Goal: Task Accomplishment & Management: Use online tool/utility

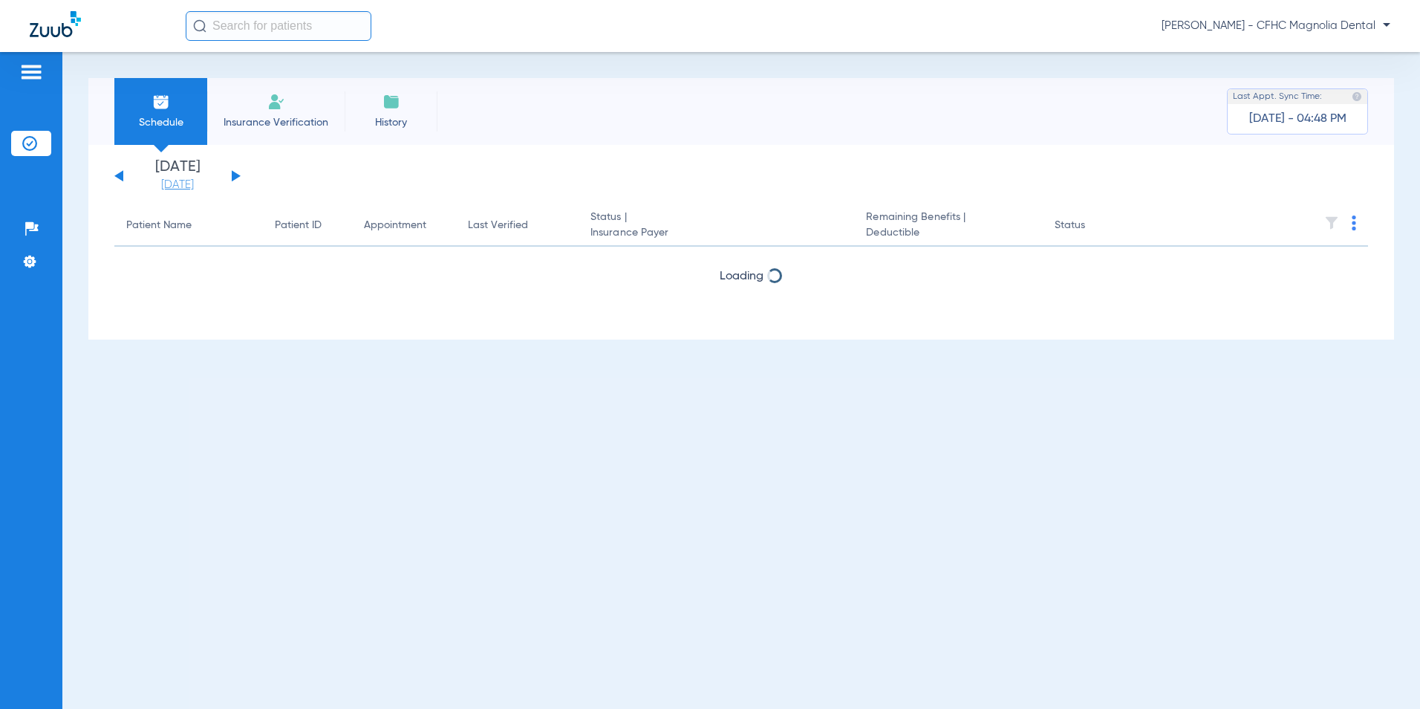
click at [184, 186] on link "[DATE]" at bounding box center [177, 185] width 89 height 15
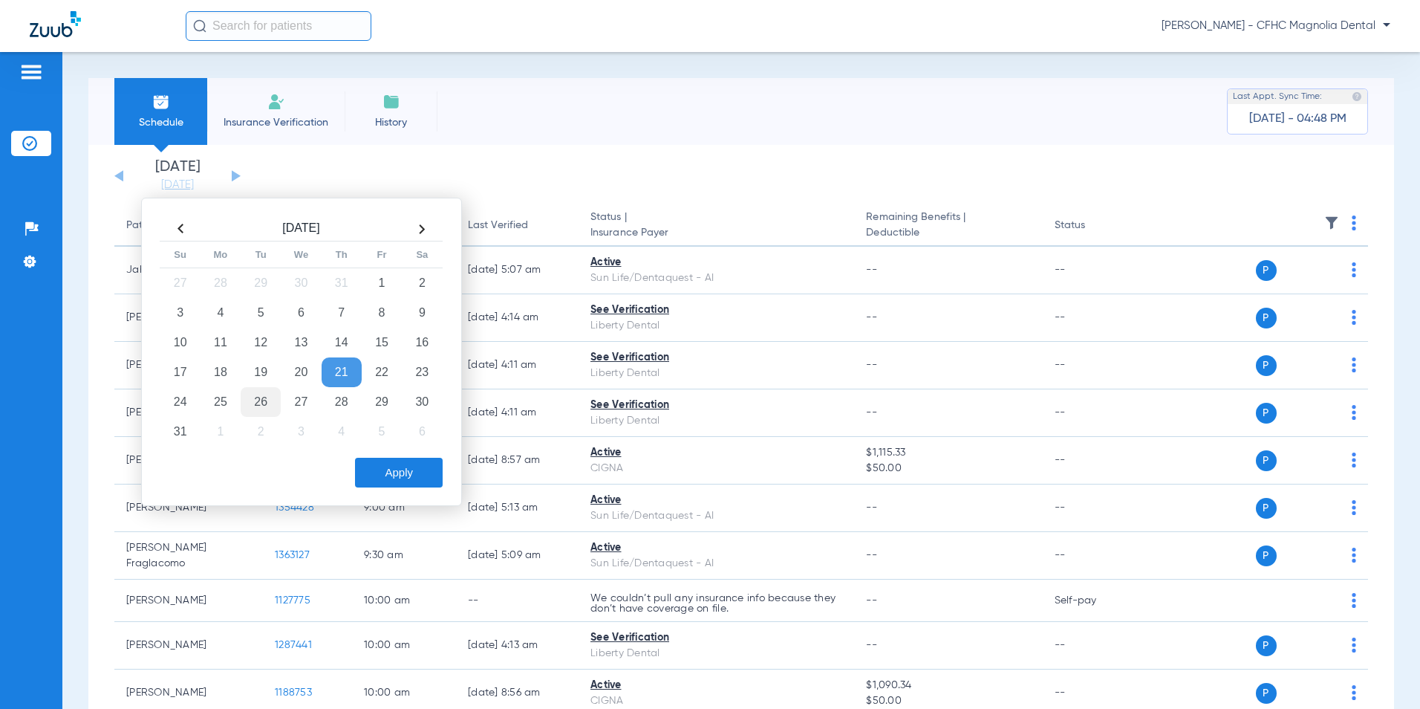
click at [253, 400] on td "26" at bounding box center [261, 402] width 40 height 30
click at [394, 466] on button "Apply" at bounding box center [399, 472] width 88 height 30
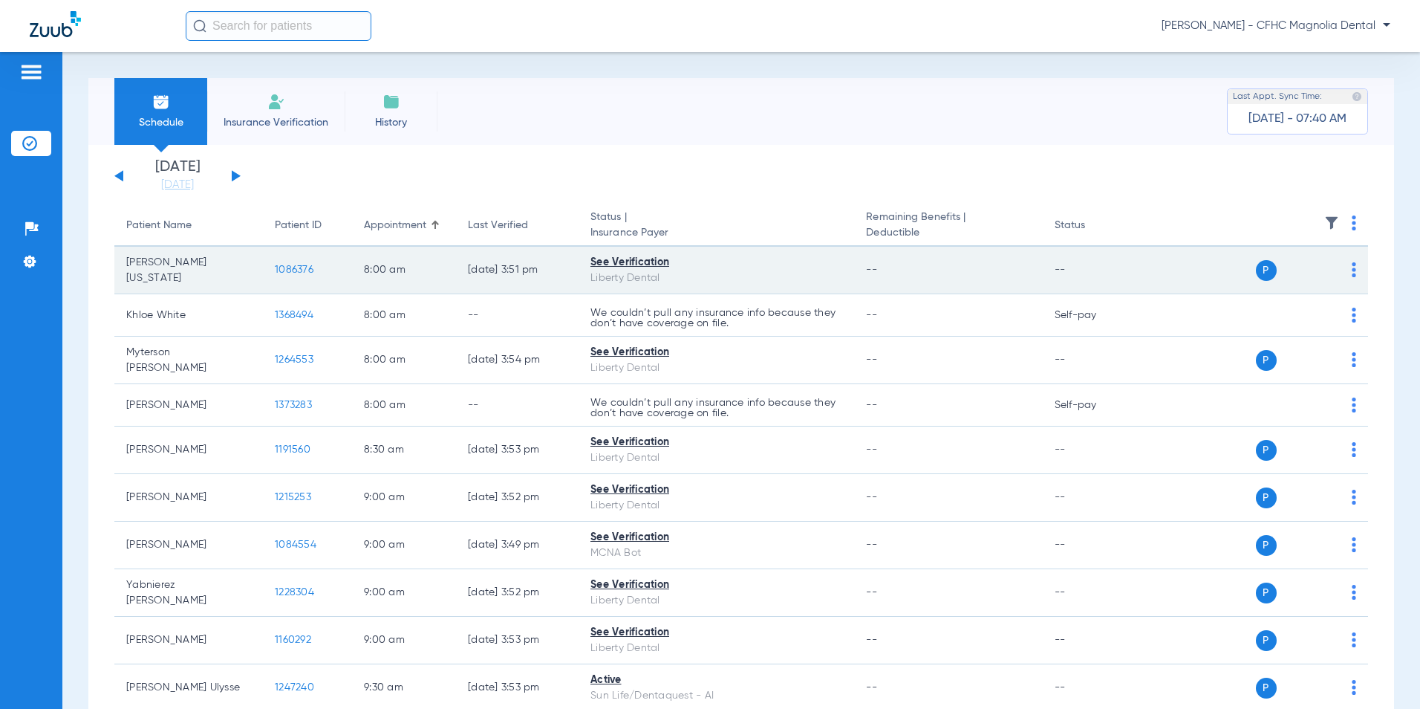
click at [293, 272] on span "1086376" at bounding box center [294, 269] width 39 height 10
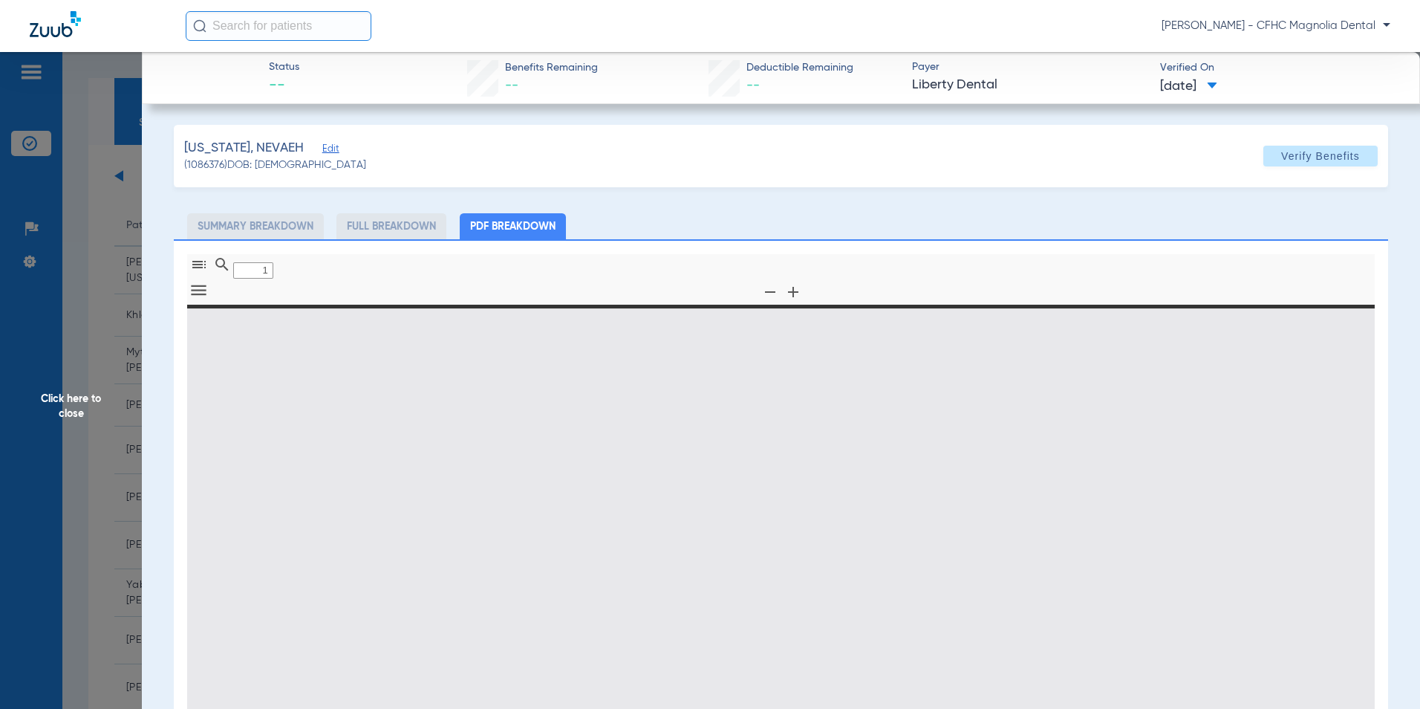
type input "0"
select select "page-width"
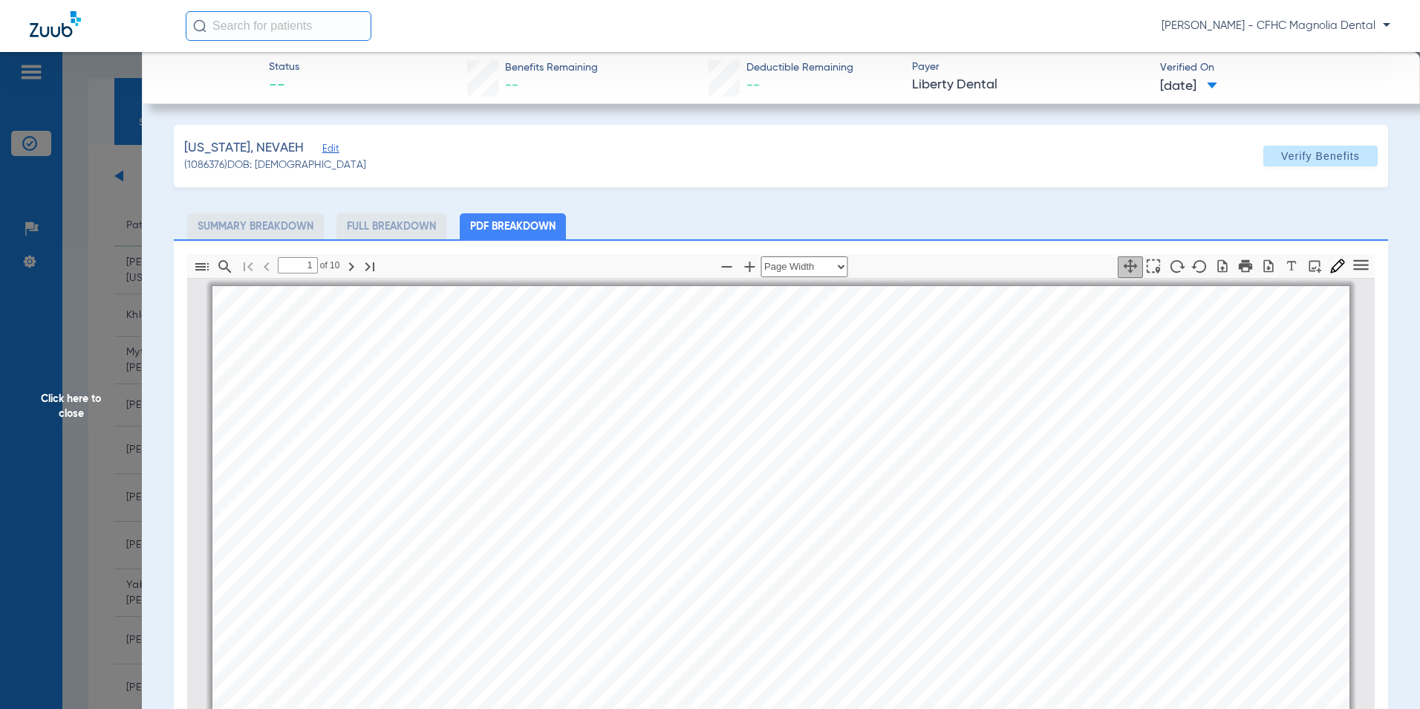
scroll to position [7, 0]
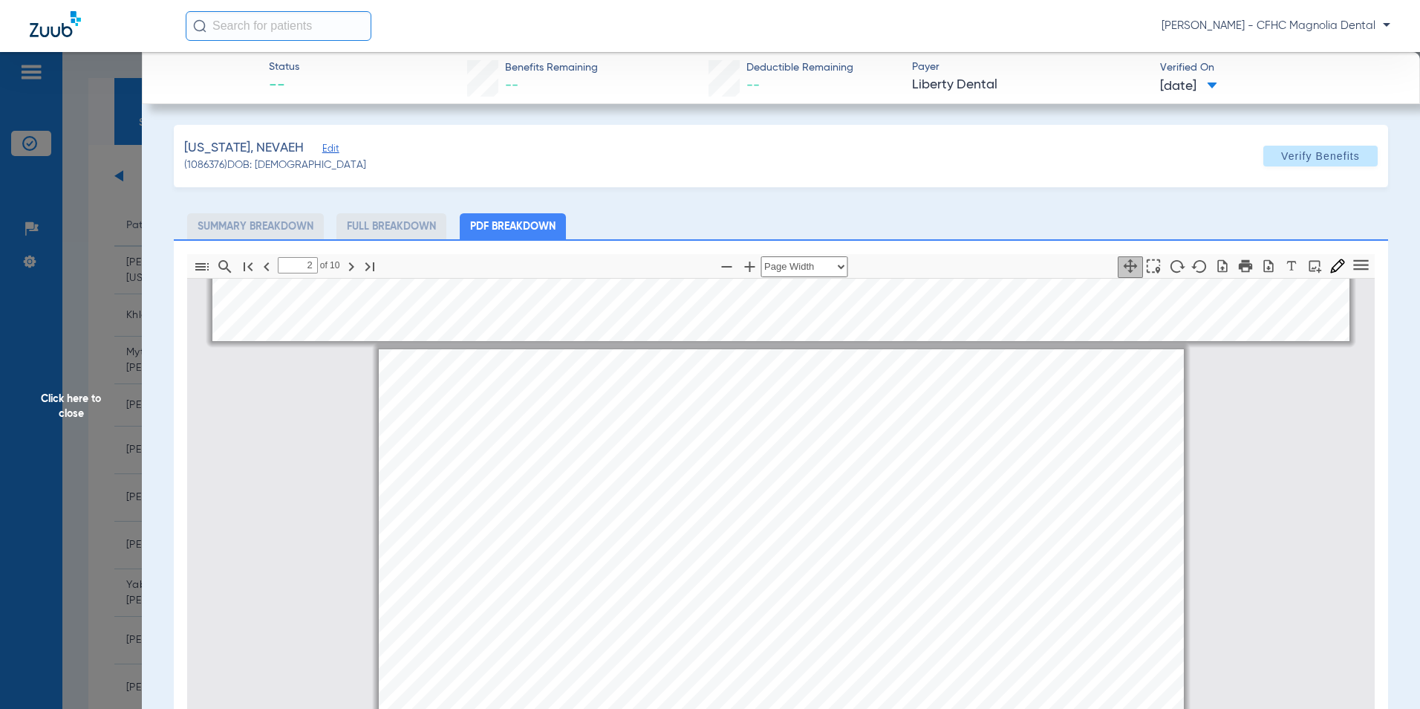
type input "1"
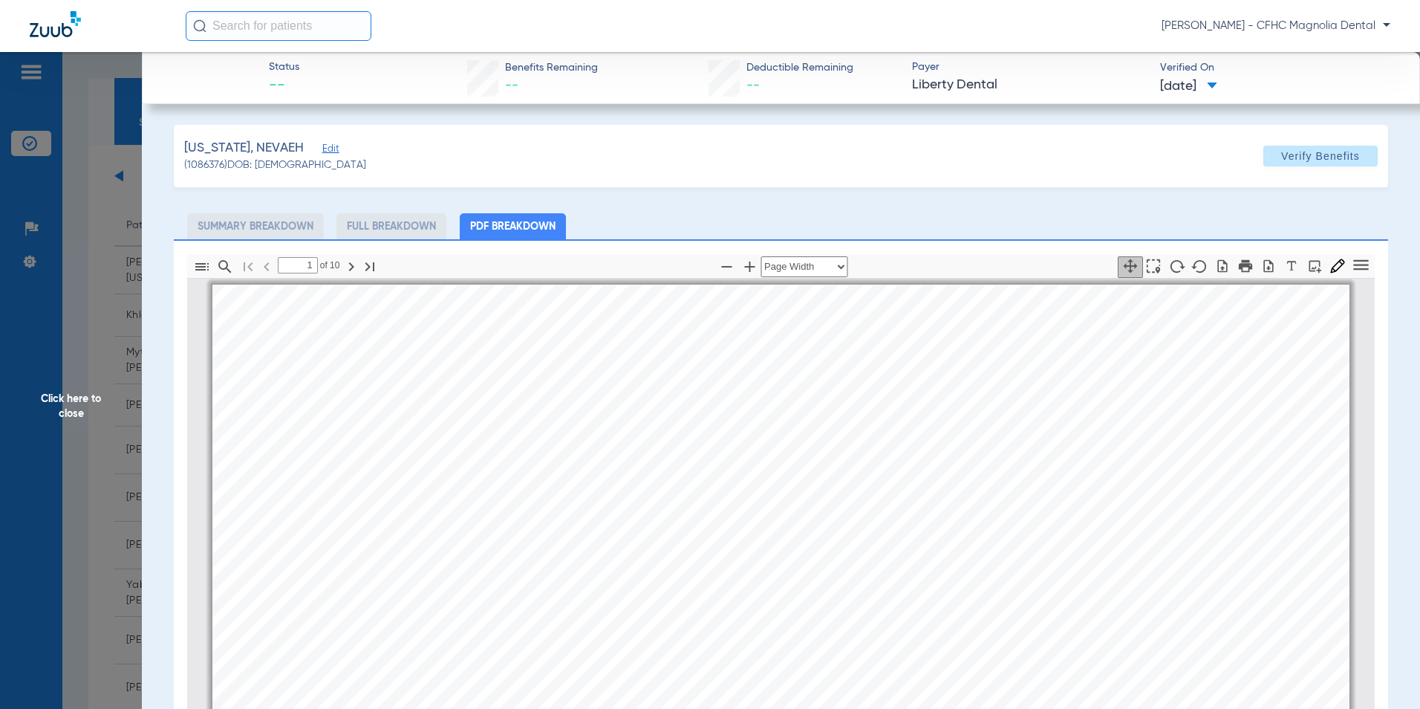
scroll to position [0, 0]
click at [1261, 264] on icon "button" at bounding box center [1268, 265] width 15 height 15
click at [68, 411] on span "Click here to close" at bounding box center [71, 406] width 142 height 709
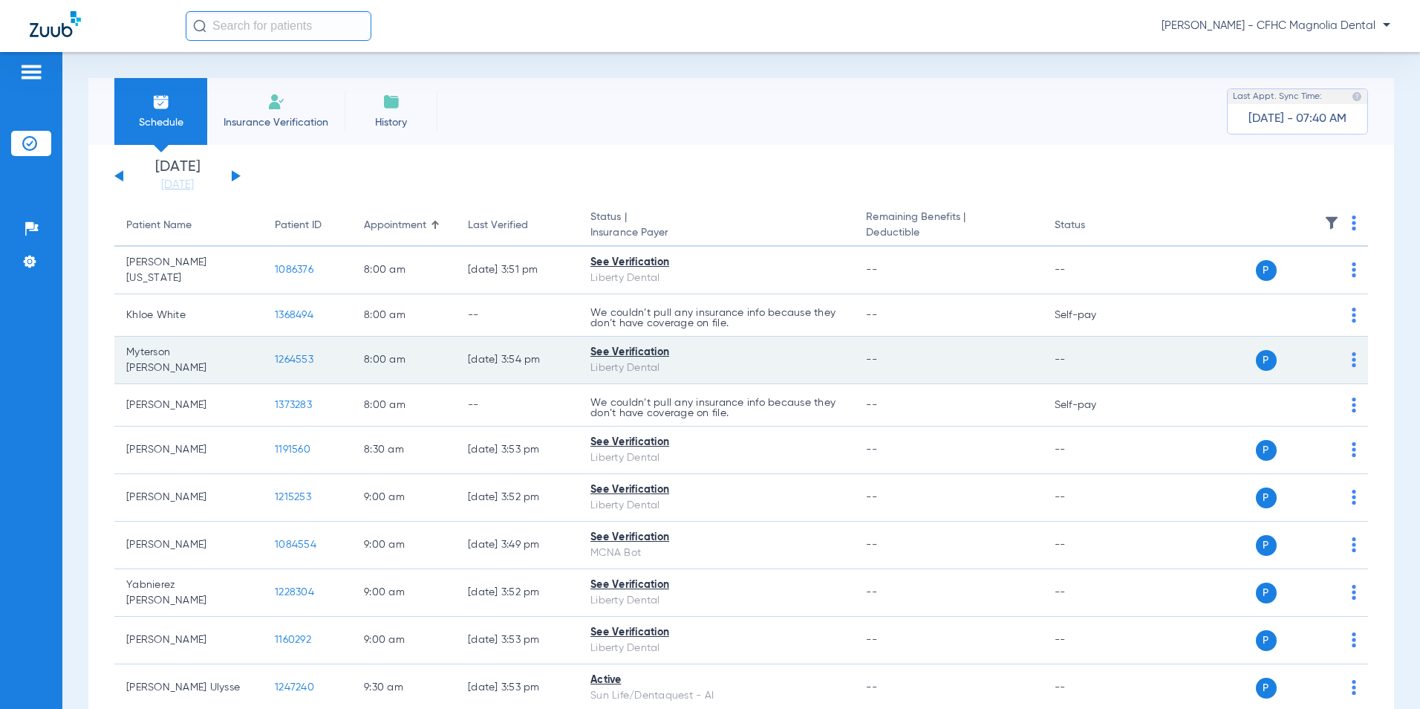
click at [304, 358] on span "1264553" at bounding box center [294, 359] width 39 height 10
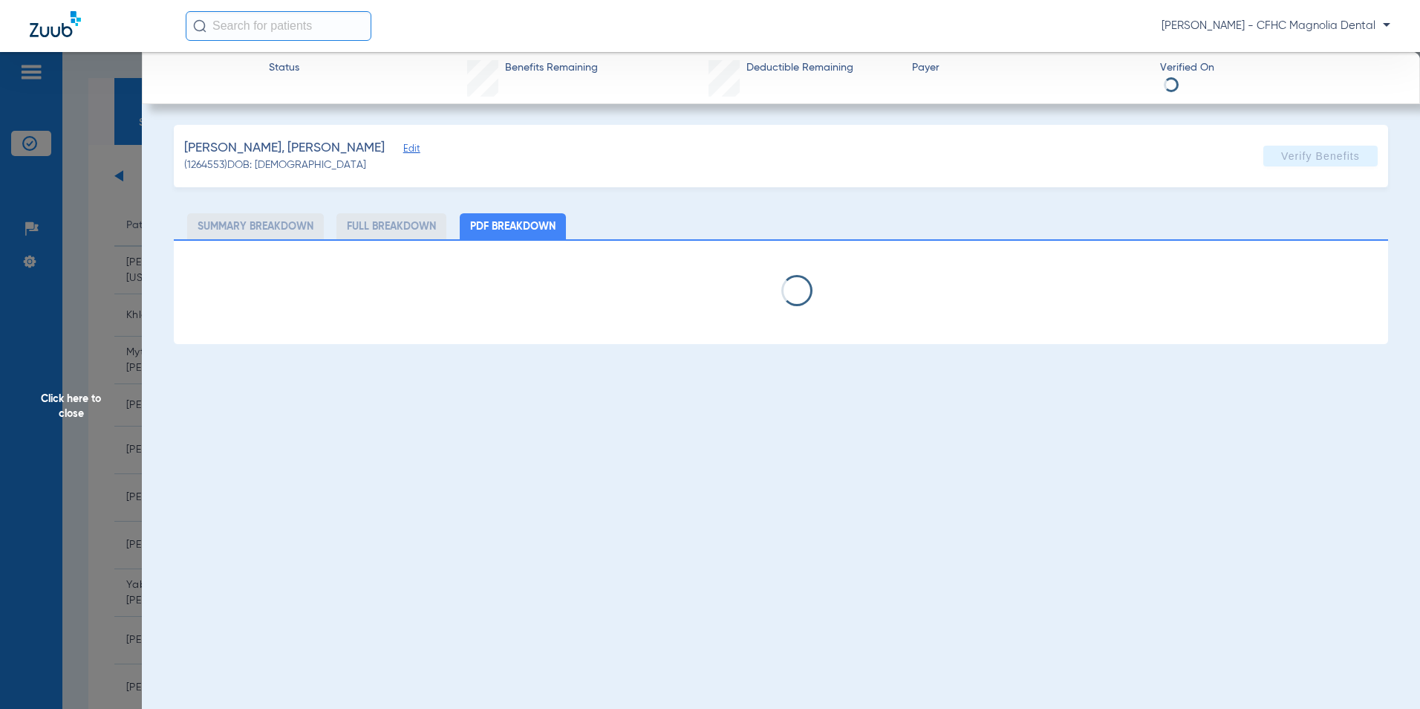
select select "page-width"
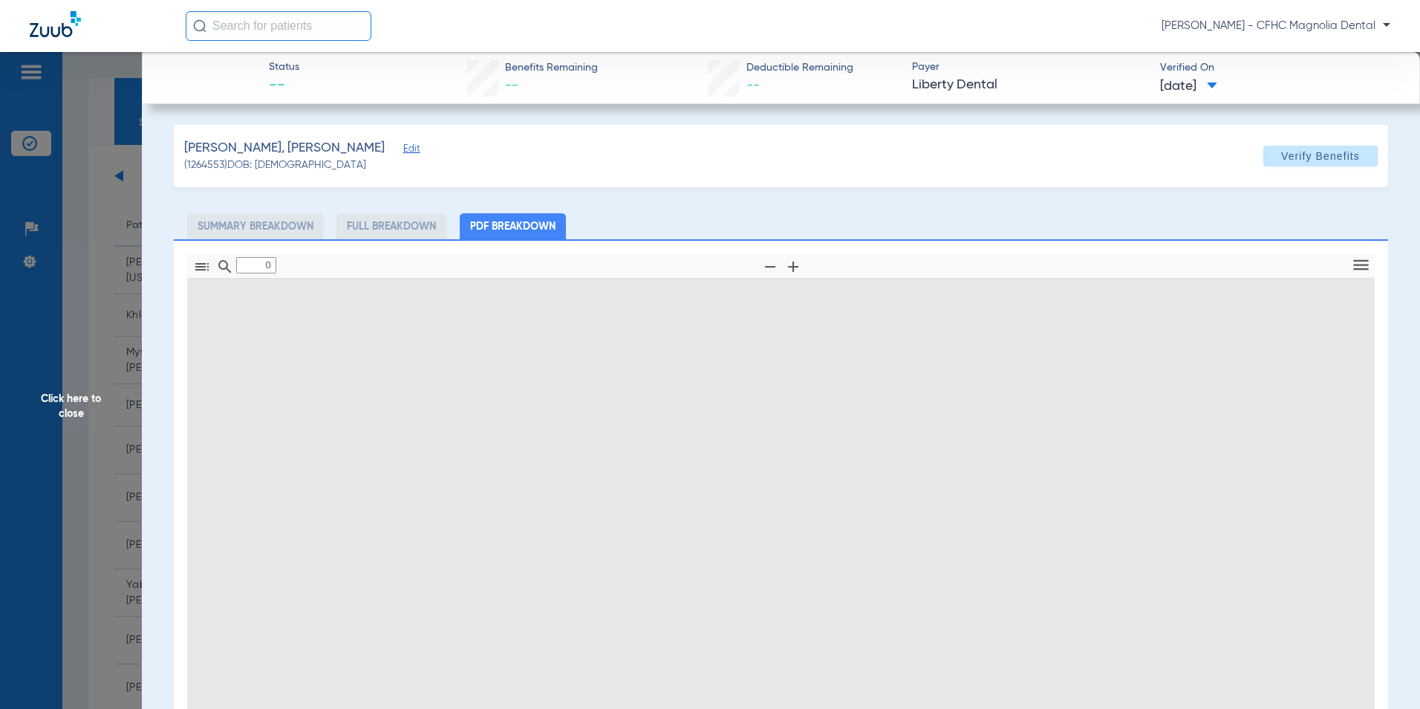
type input "1"
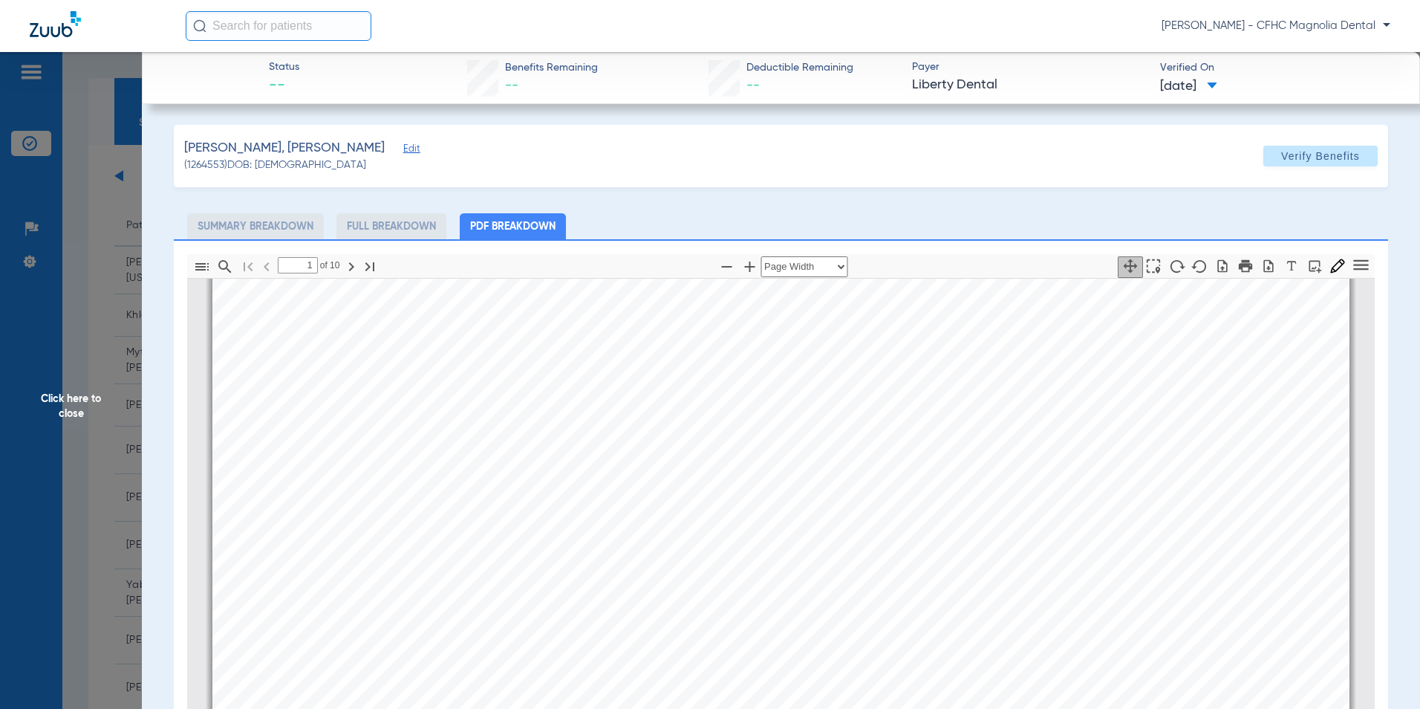
scroll to position [156, 0]
click at [1261, 267] on icon "button" at bounding box center [1268, 265] width 15 height 15
click at [75, 377] on span "Click here to close" at bounding box center [71, 406] width 142 height 709
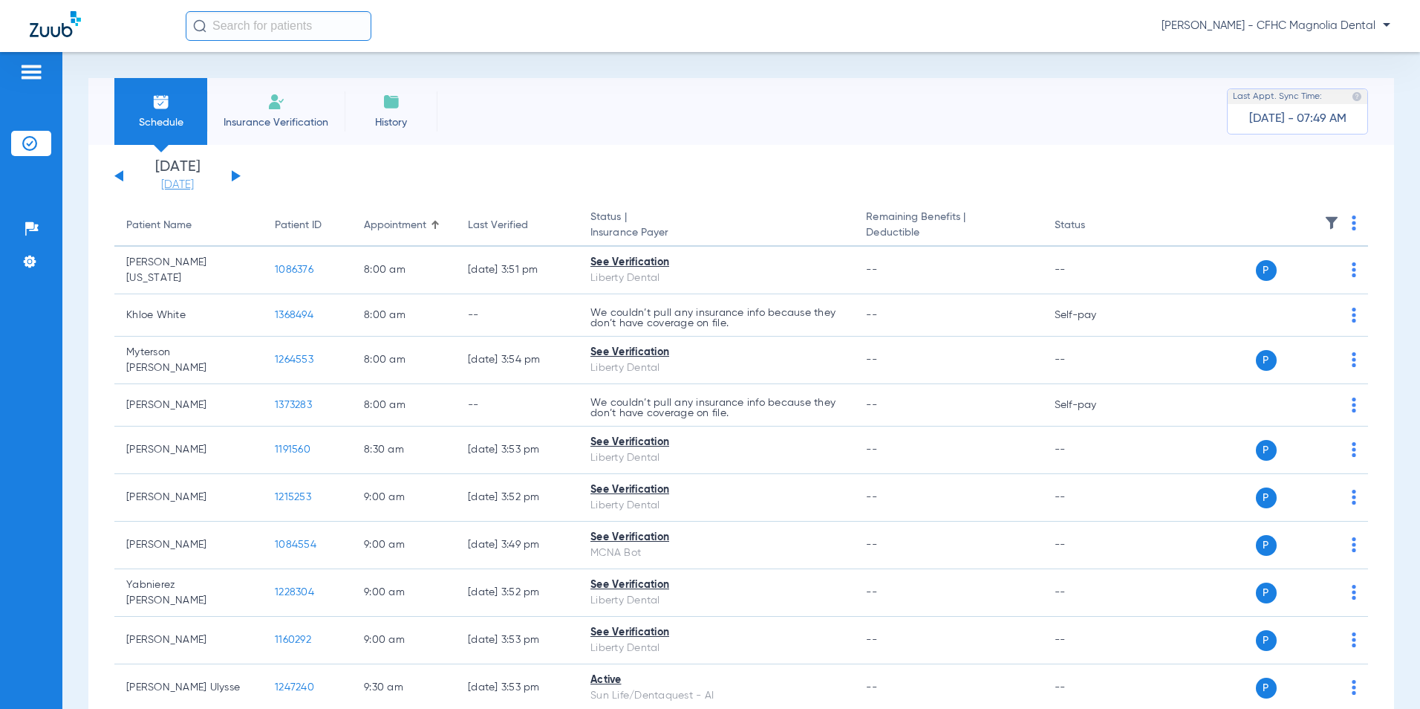
click at [174, 186] on link "[DATE]" at bounding box center [177, 185] width 89 height 15
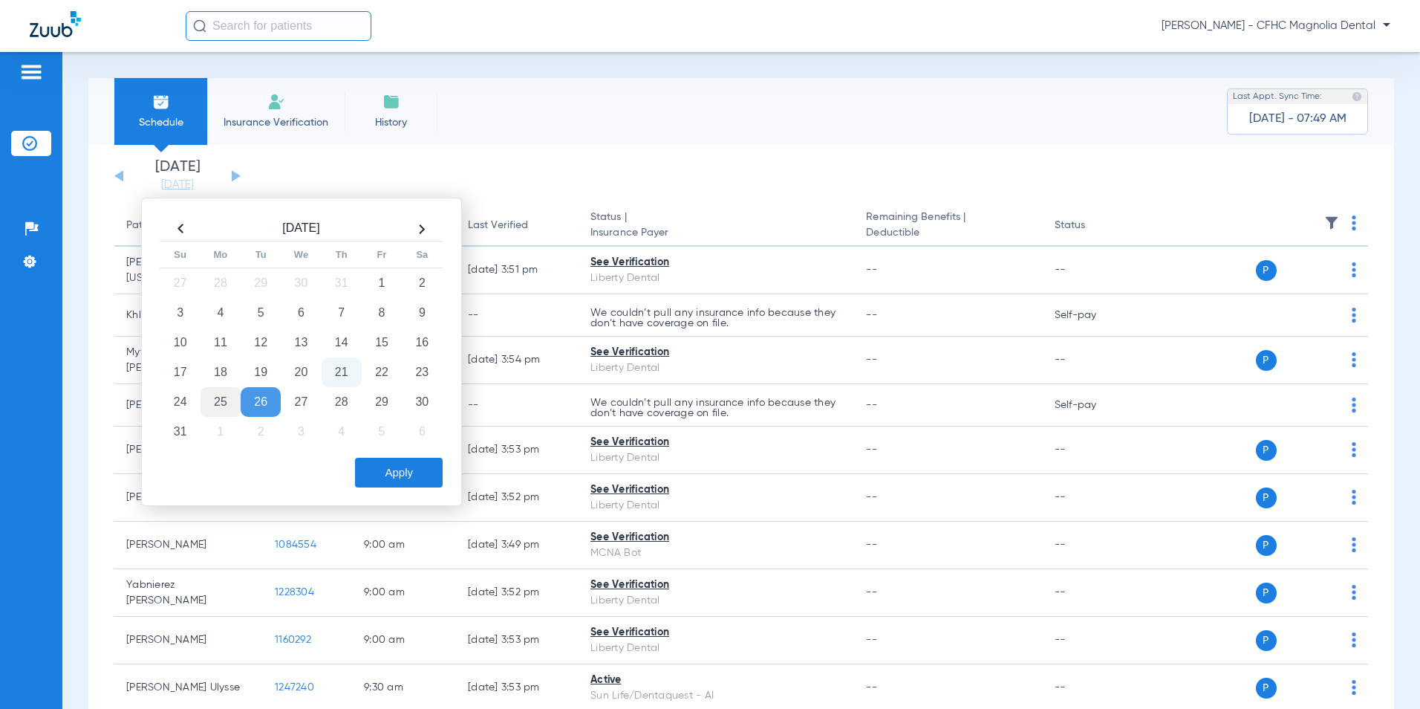
click at [224, 400] on td "25" at bounding box center [221, 402] width 40 height 30
click at [393, 472] on button "Apply" at bounding box center [399, 472] width 88 height 30
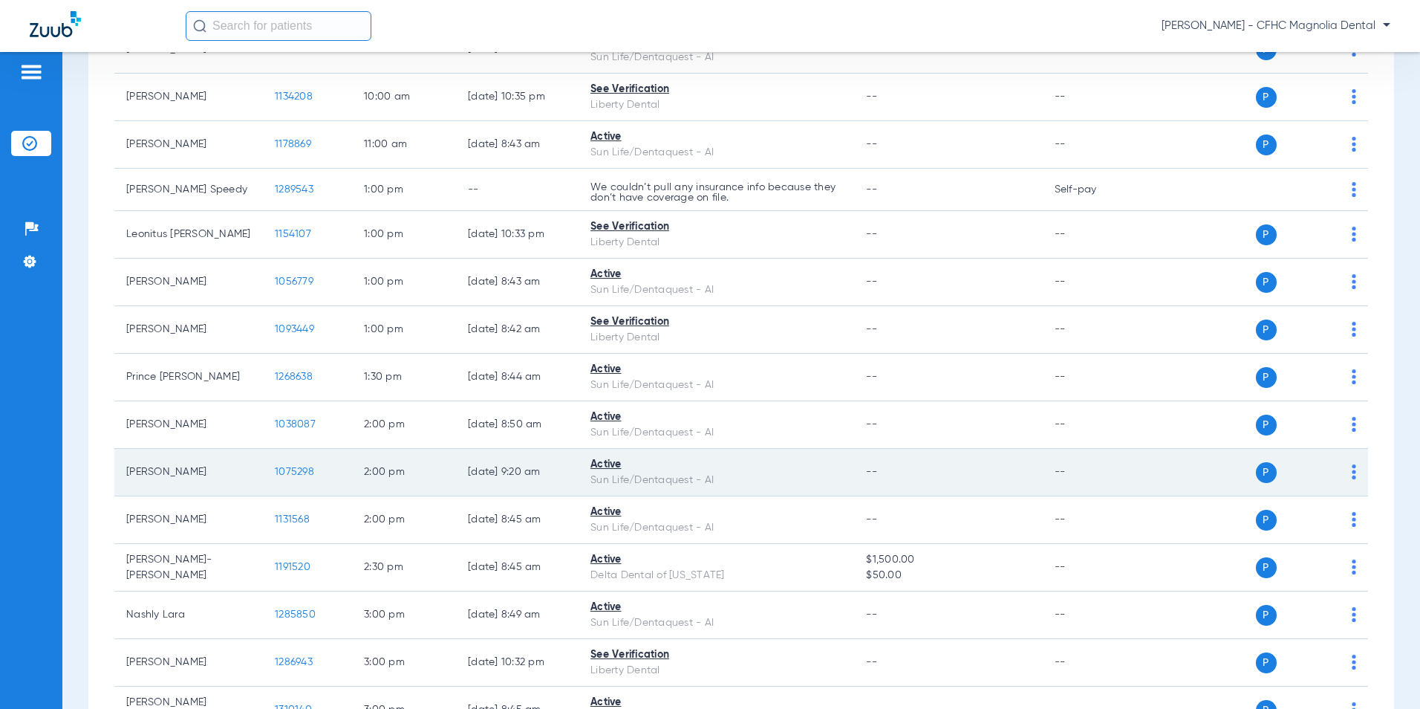
scroll to position [891, 0]
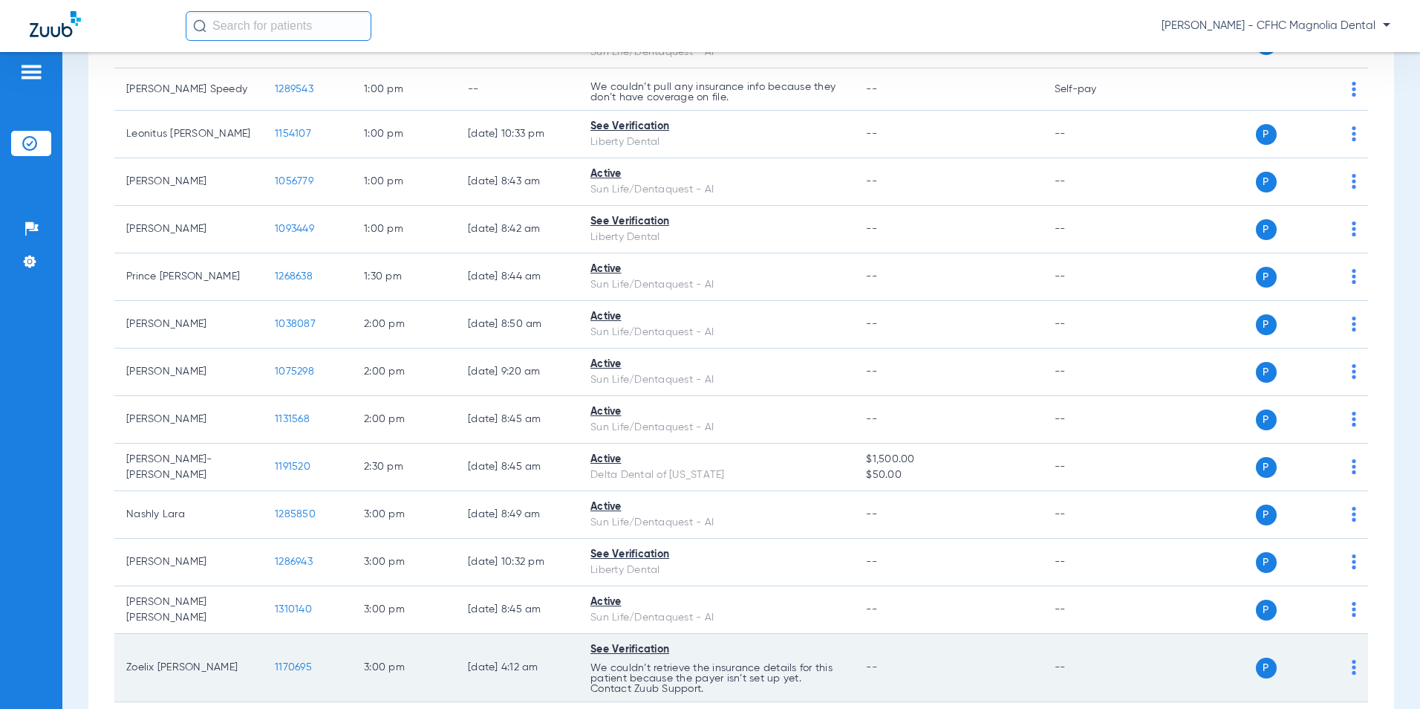
click at [174, 650] on td "Zoelix [PERSON_NAME]" at bounding box center [188, 668] width 149 height 68
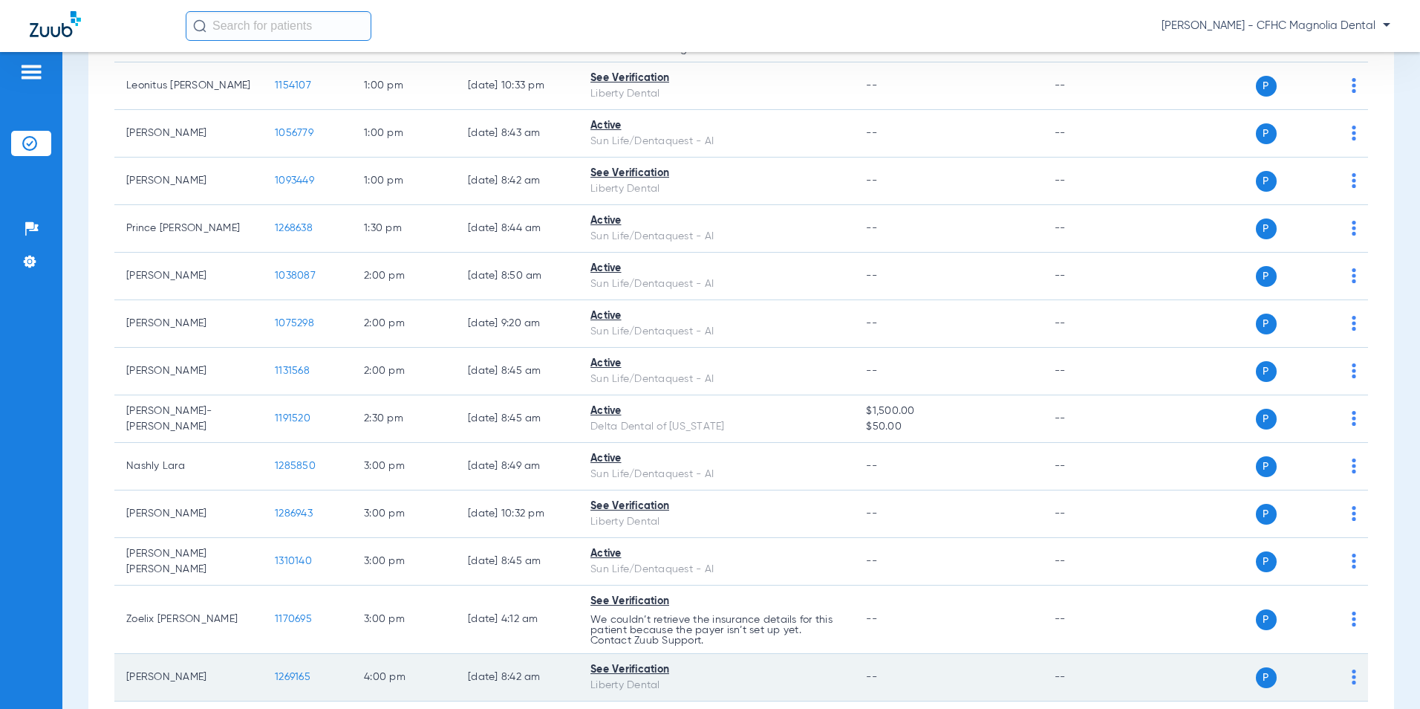
scroll to position [965, 0]
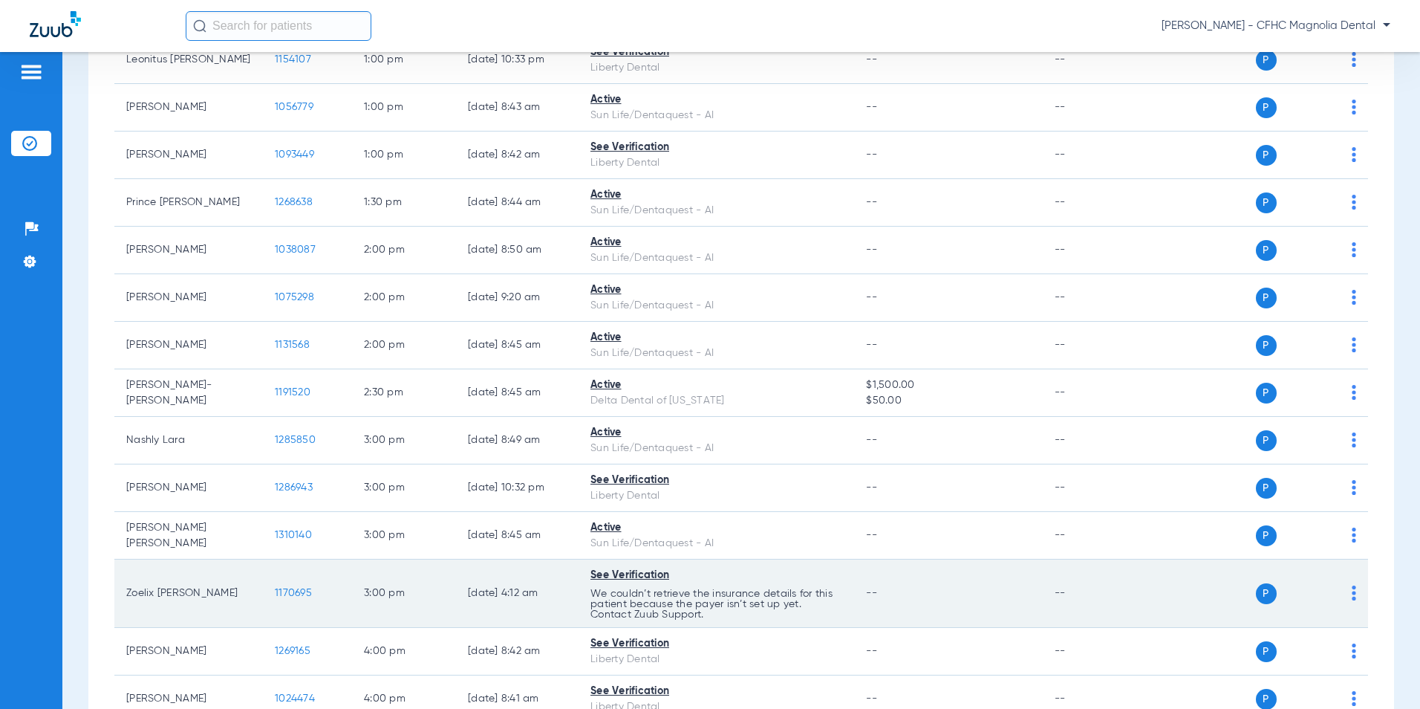
click at [303, 587] on span "1170695" at bounding box center [293, 592] width 37 height 10
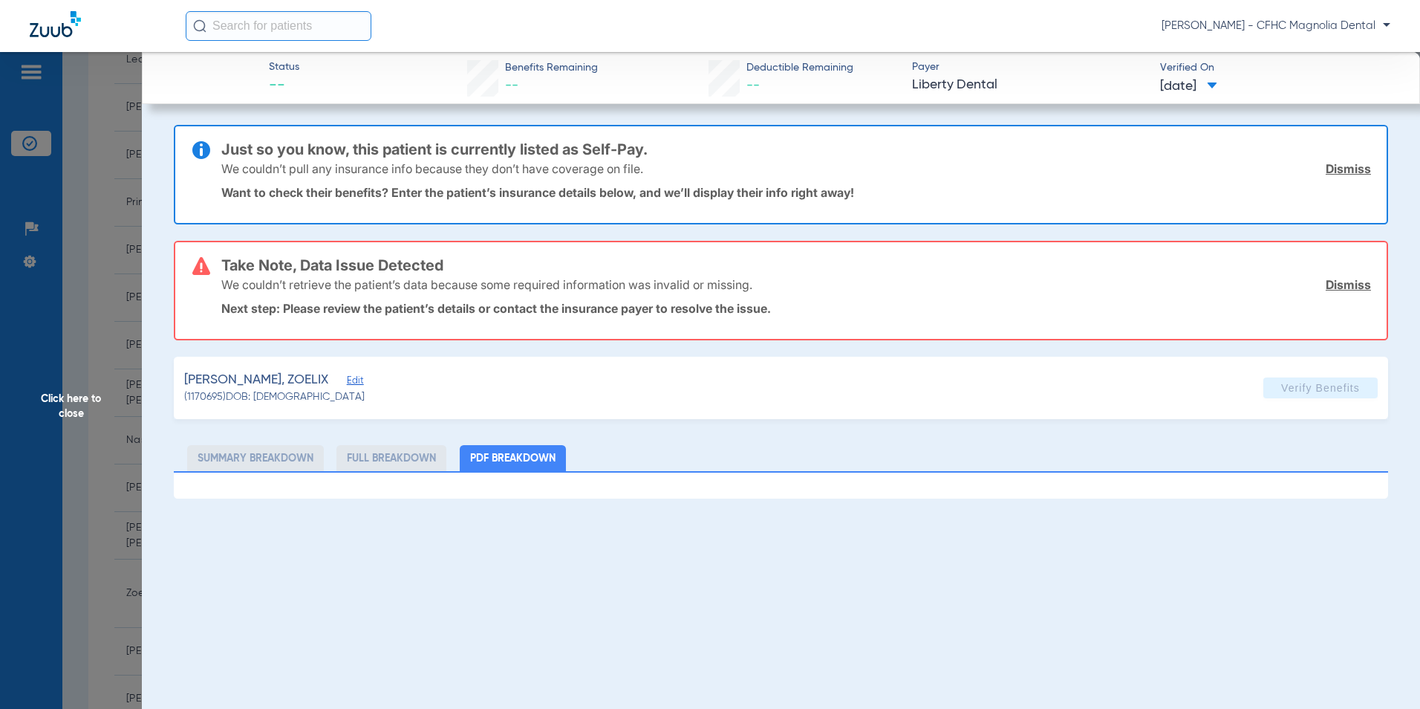
click at [59, 400] on span "Click here to close" at bounding box center [71, 406] width 142 height 709
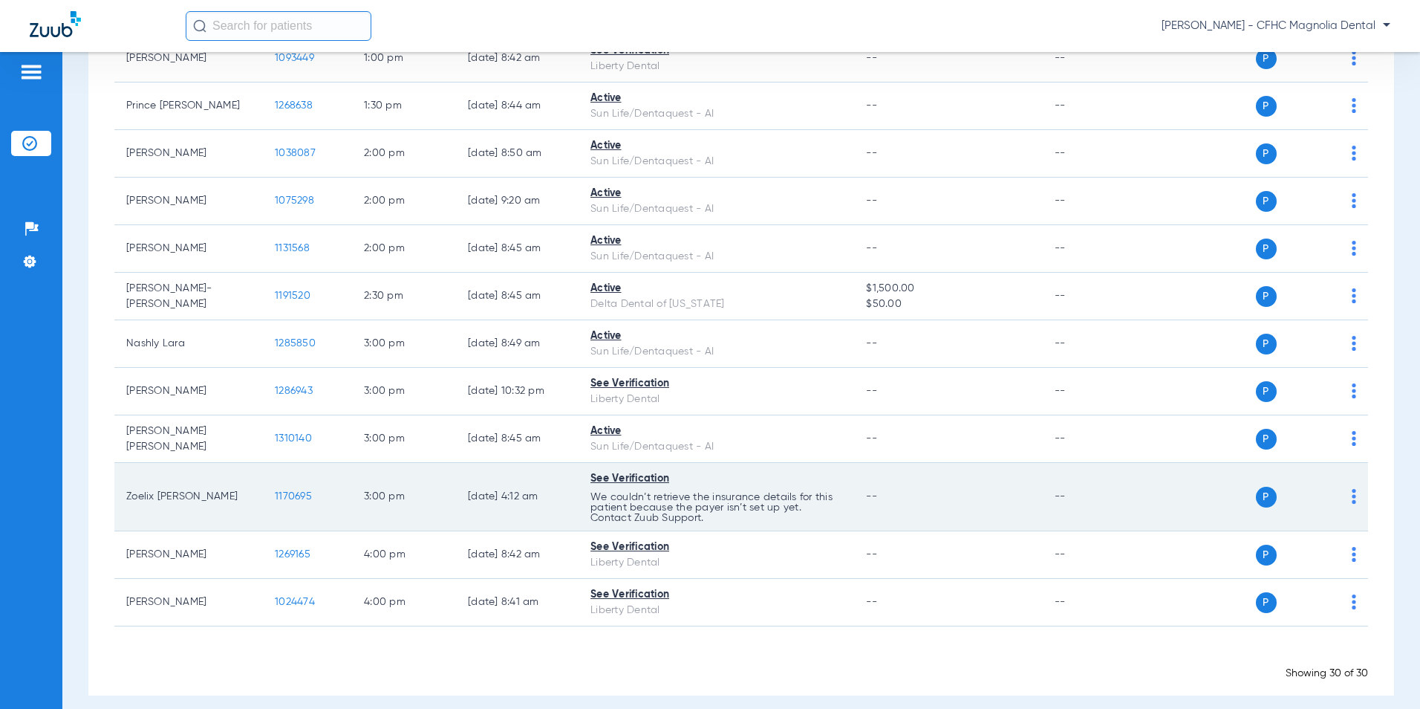
scroll to position [1075, 0]
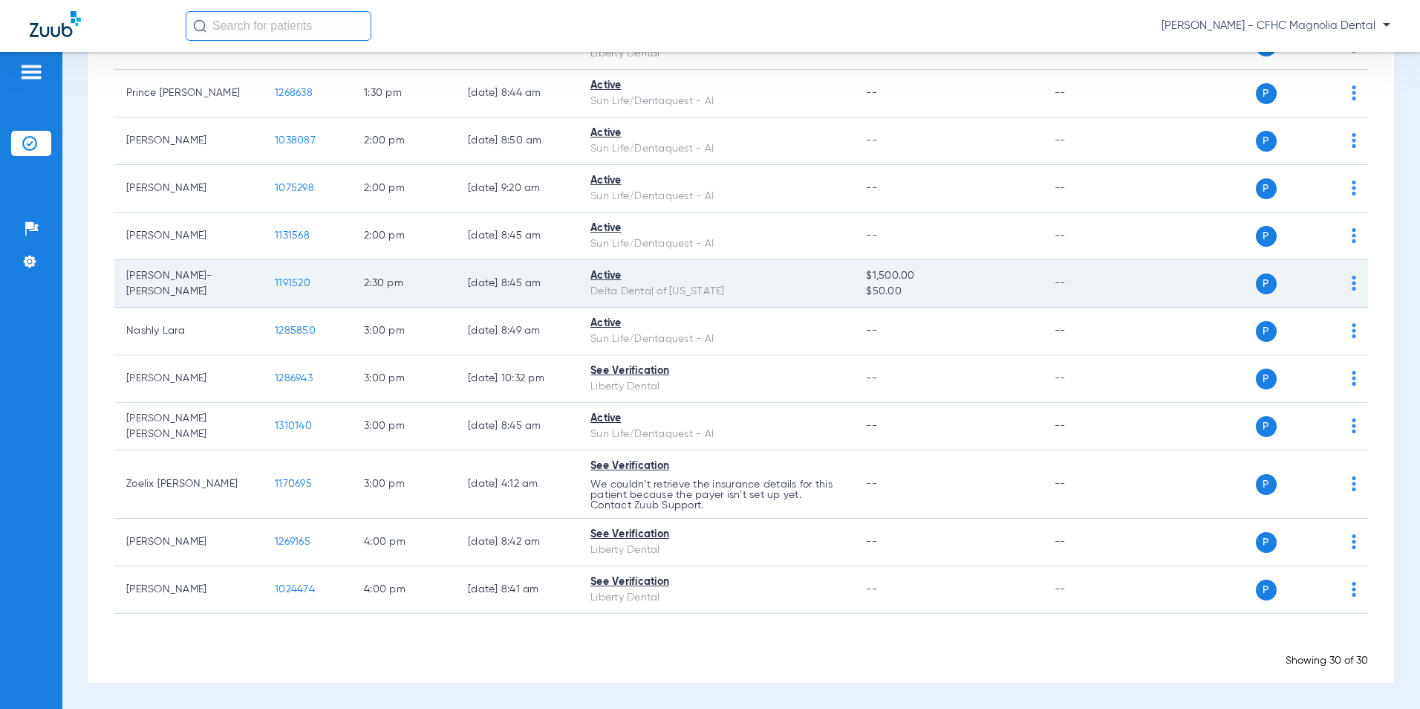
click at [312, 281] on td "1191520" at bounding box center [307, 284] width 89 height 48
click at [305, 282] on span "1191520" at bounding box center [293, 283] width 36 height 10
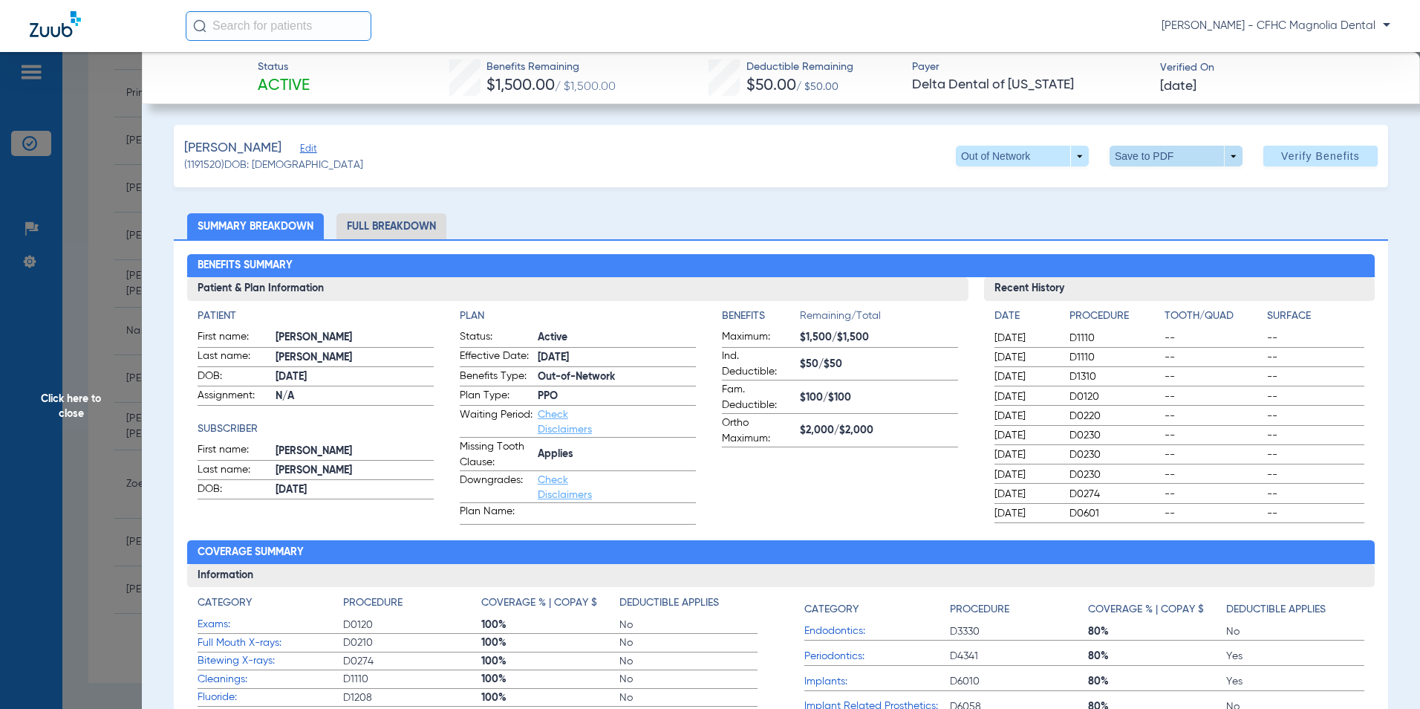
click at [1110, 154] on span at bounding box center [1176, 156] width 133 height 21
click at [1121, 181] on mat-icon "insert_drive_file" at bounding box center [1120, 186] width 18 height 18
click at [59, 406] on span "Click here to close" at bounding box center [71, 406] width 142 height 709
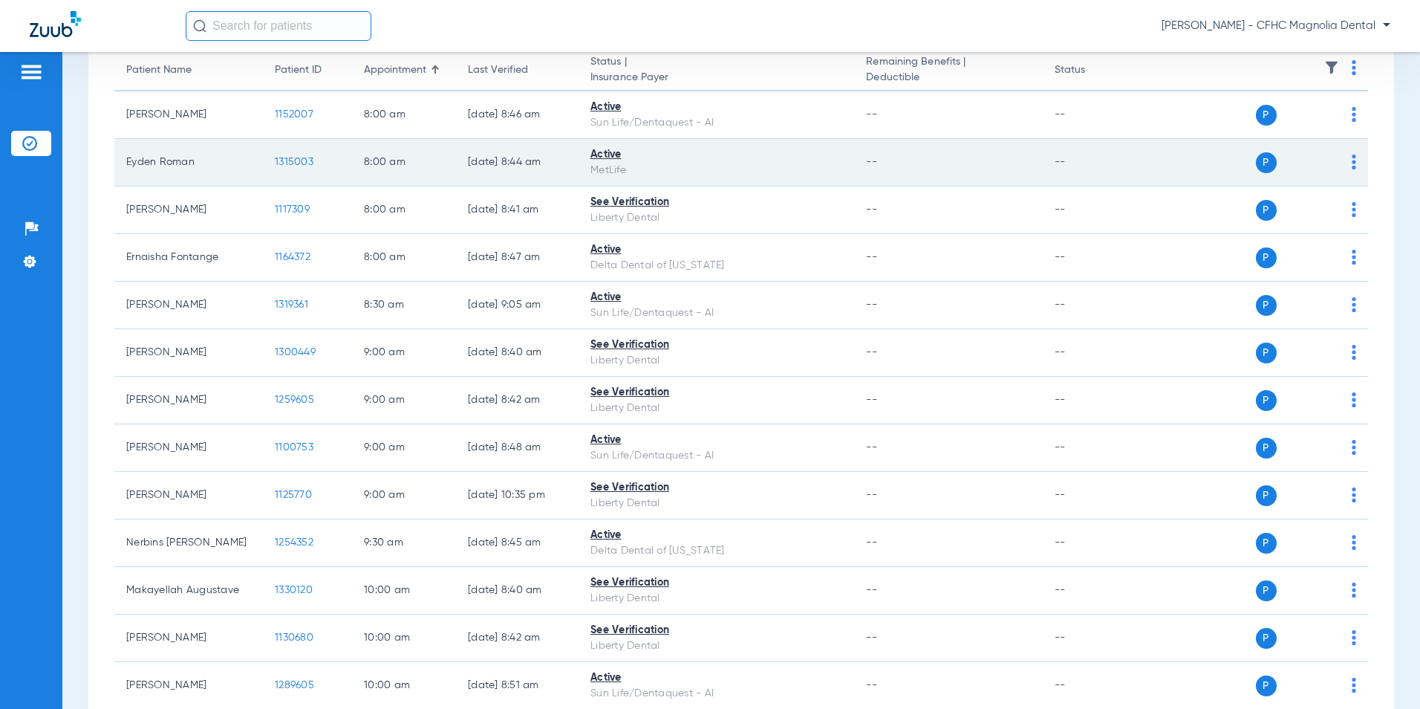
scroll to position [0, 0]
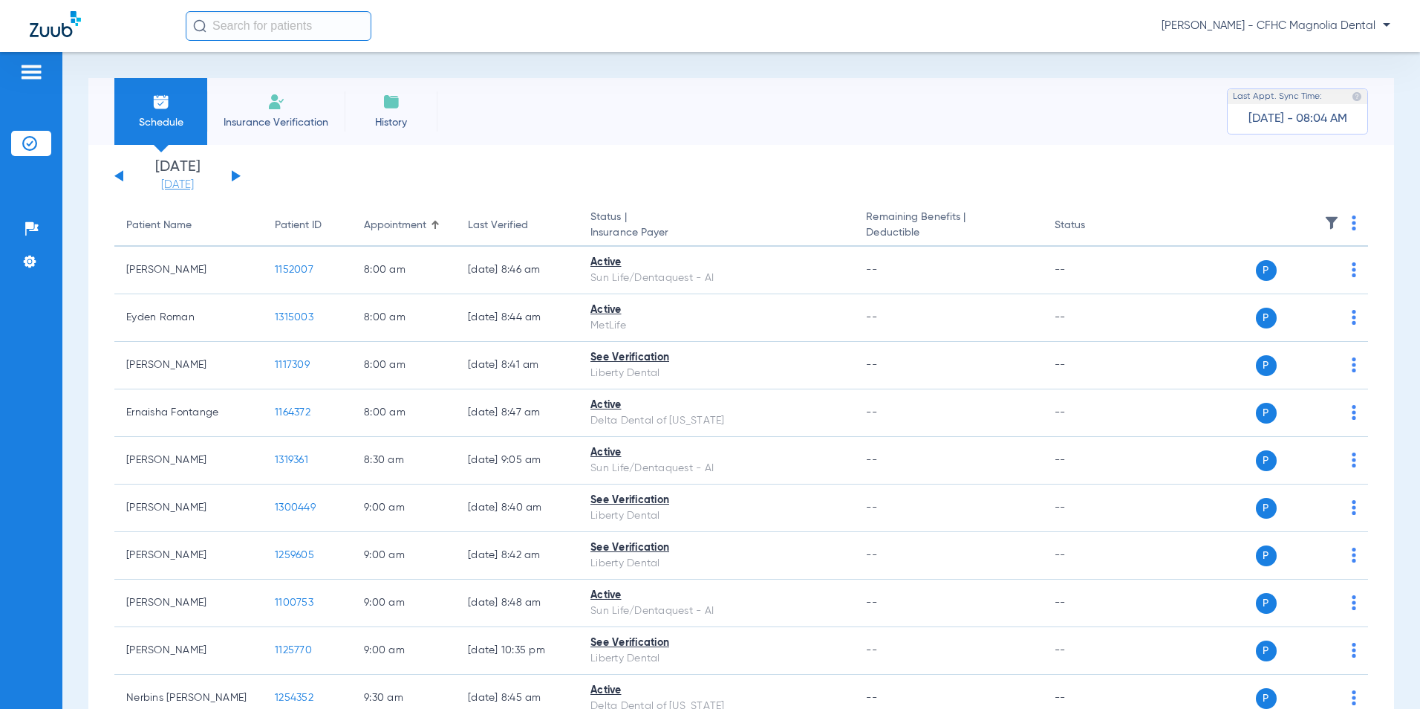
click at [170, 189] on link "[DATE]" at bounding box center [177, 185] width 89 height 15
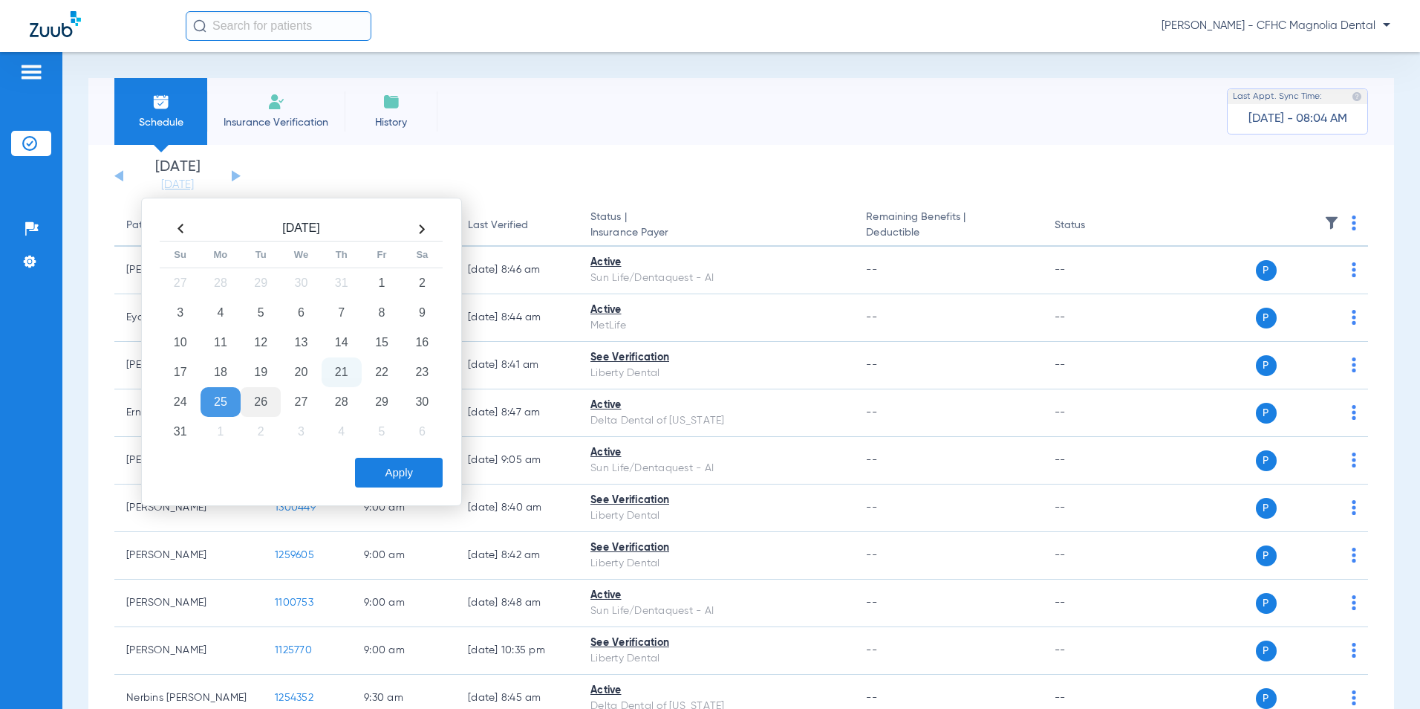
click at [269, 410] on td "26" at bounding box center [261, 402] width 40 height 30
click at [403, 481] on button "Apply" at bounding box center [399, 472] width 88 height 30
